Goal: Use online tool/utility: Utilize a website feature to perform a specific function

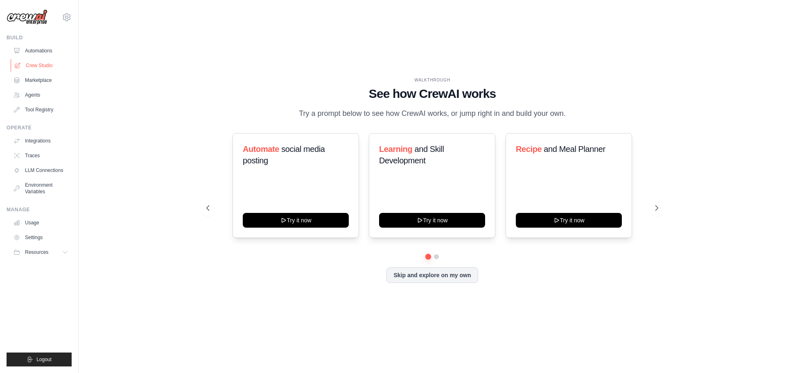
click at [32, 61] on link "Crew Studio" at bounding box center [42, 65] width 62 height 13
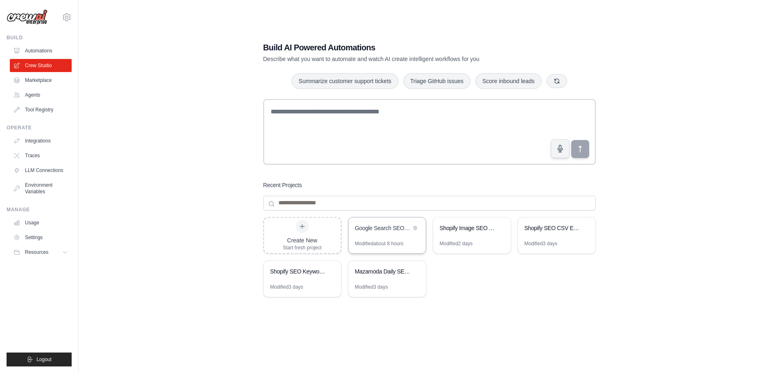
click at [372, 238] on div "Google Search SEO Optimizer - Columns AG AH" at bounding box center [387, 229] width 77 height 23
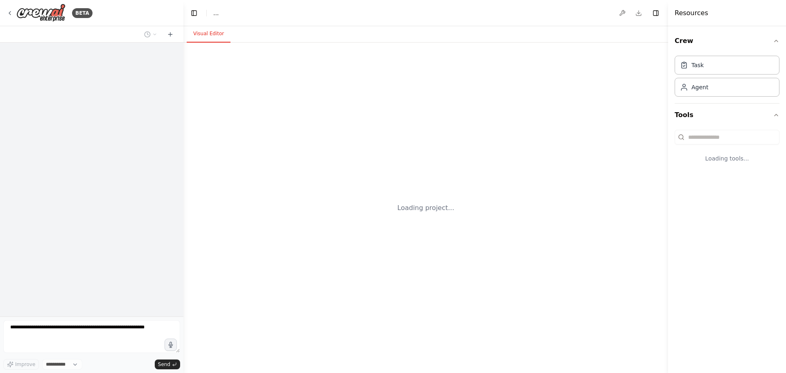
select select "****"
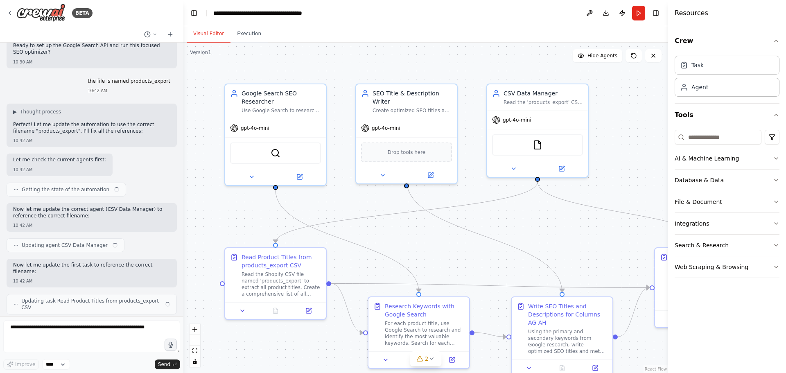
scroll to position [10537, 0]
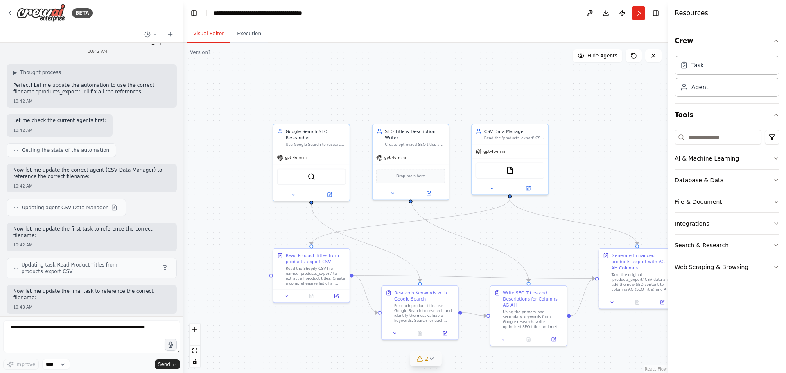
click at [435, 359] on button "2" at bounding box center [426, 358] width 32 height 15
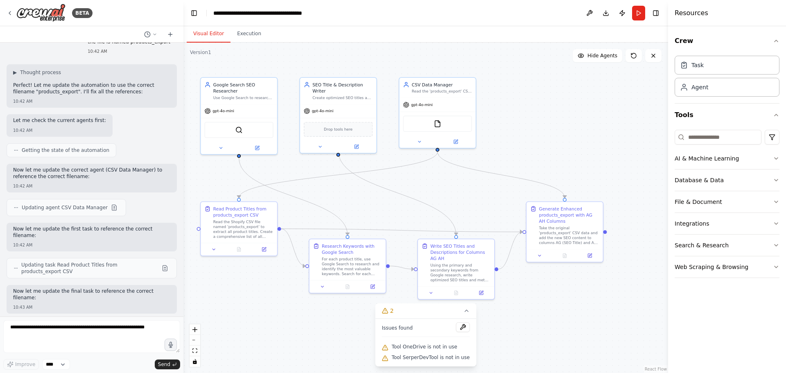
drag, startPoint x: 615, startPoint y: 339, endPoint x: 553, endPoint y: 294, distance: 77.0
click at [544, 292] on div ".deletable-edge-delete-btn { width: 20px; height: 20px; border: 0px solid #ffff…" at bounding box center [426, 208] width 485 height 331
